Goal: Task Accomplishment & Management: Manage account settings

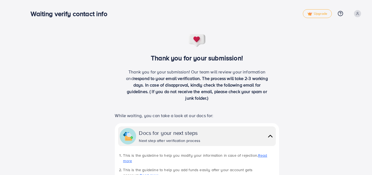
click at [359, 13] on icon at bounding box center [357, 14] width 4 height 4
click at [331, 33] on span "Profile" at bounding box center [329, 32] width 13 height 7
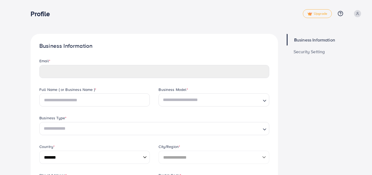
click at [354, 14] on span at bounding box center [357, 13] width 7 height 7
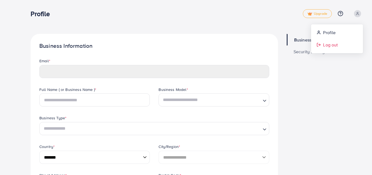
click at [333, 46] on span "Log out" at bounding box center [330, 45] width 15 height 7
